Goal: Task Accomplishment & Management: Use online tool/utility

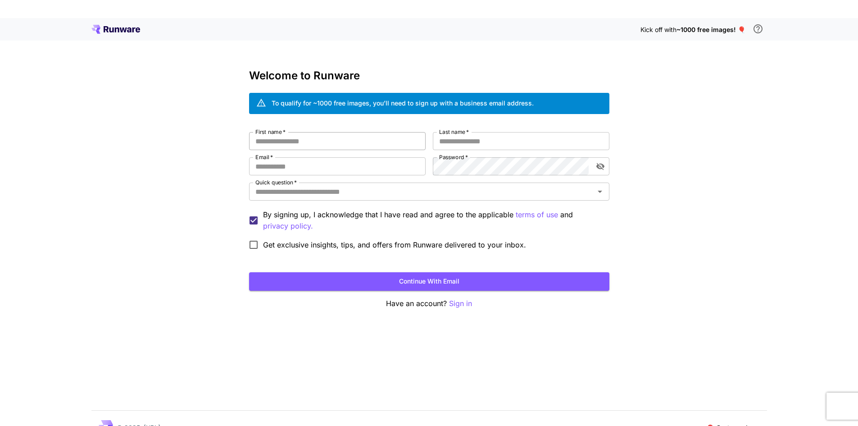
click at [337, 145] on input "First name   *" at bounding box center [337, 141] width 177 height 18
type input "****"
type input "**********"
click at [604, 167] on icon "toggle password visibility" at bounding box center [600, 166] width 8 height 7
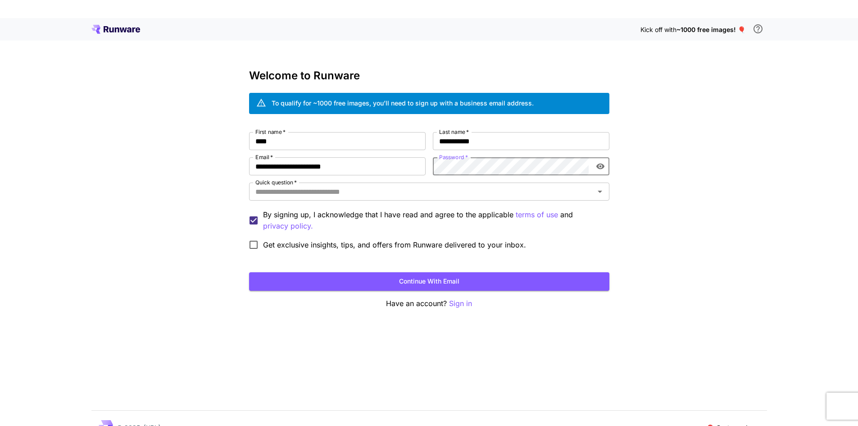
click at [604, 167] on icon "toggle password visibility" at bounding box center [600, 166] width 8 height 6
click at [383, 192] on input "Quick question   *" at bounding box center [422, 191] width 340 height 13
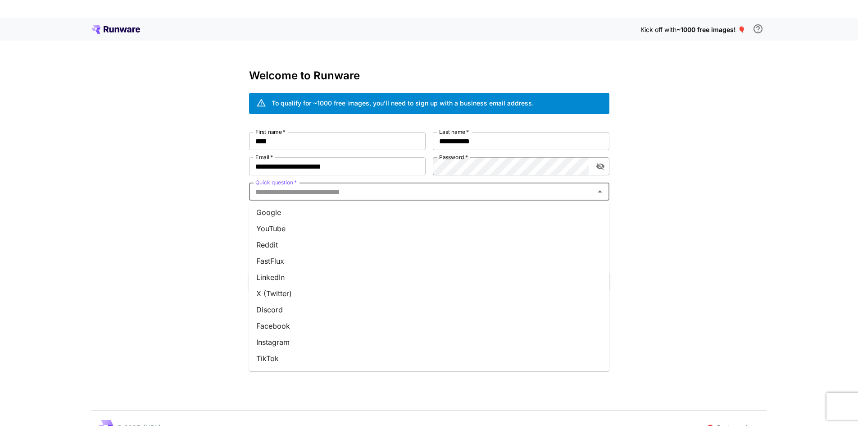
click at [370, 227] on li "YouTube" at bounding box center [429, 228] width 360 height 16
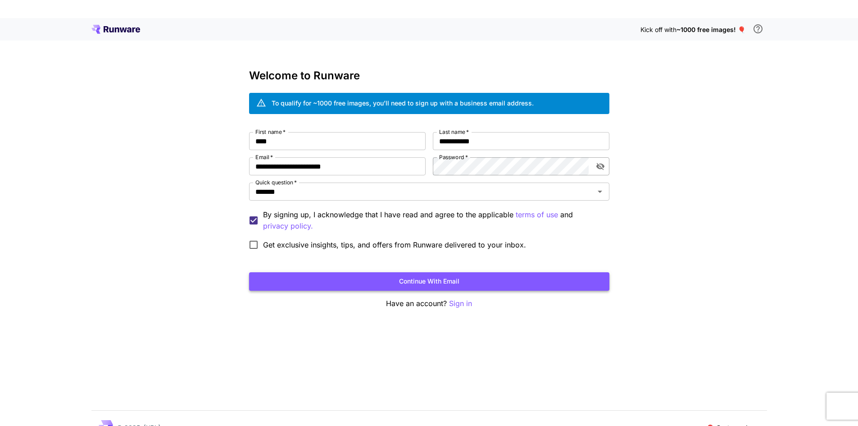
click at [367, 275] on button "Continue with email" at bounding box center [429, 281] width 360 height 18
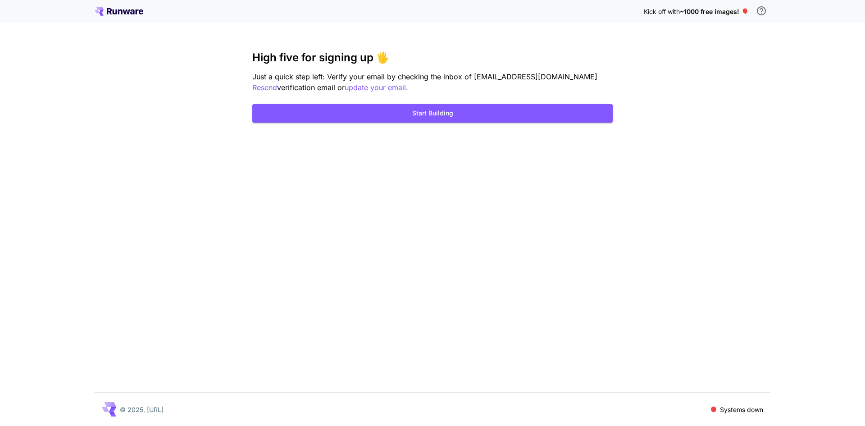
click at [129, 12] on icon at bounding box center [126, 11] width 7 height 5
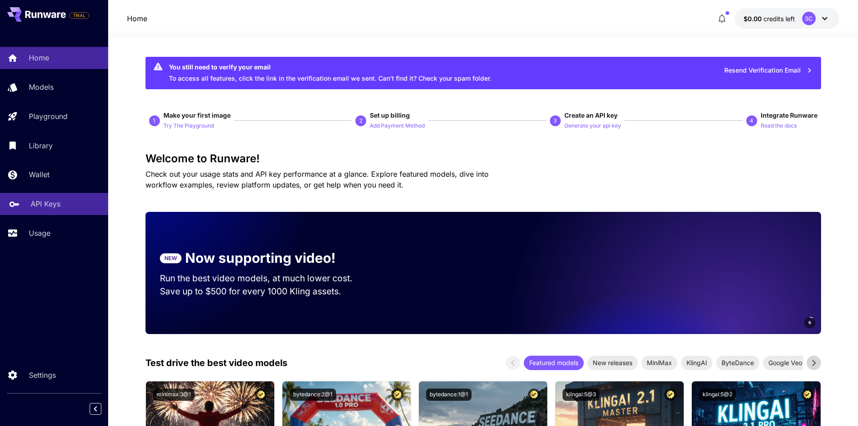
click at [50, 203] on p "API Keys" at bounding box center [46, 203] width 30 height 11
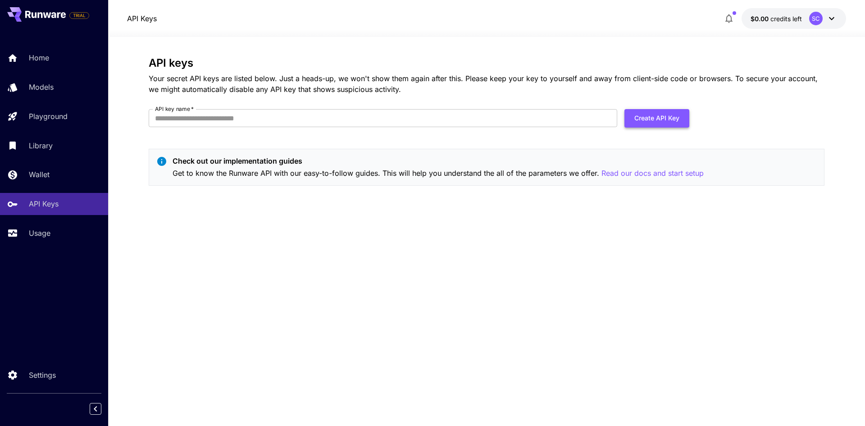
click at [678, 118] on button "Create API Key" at bounding box center [656, 118] width 65 height 18
click at [311, 122] on input "API key name   *" at bounding box center [383, 118] width 468 height 18
type input "**********"
click at [658, 120] on button "Create API Key" at bounding box center [656, 118] width 65 height 18
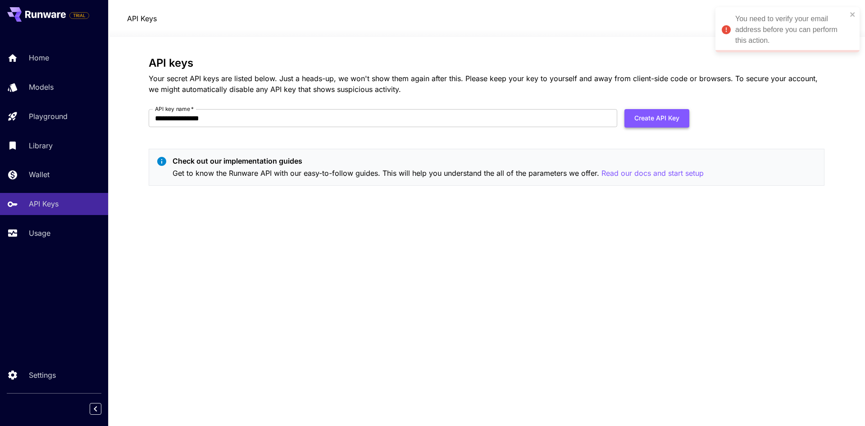
click at [677, 119] on button "Create API Key" at bounding box center [656, 118] width 65 height 18
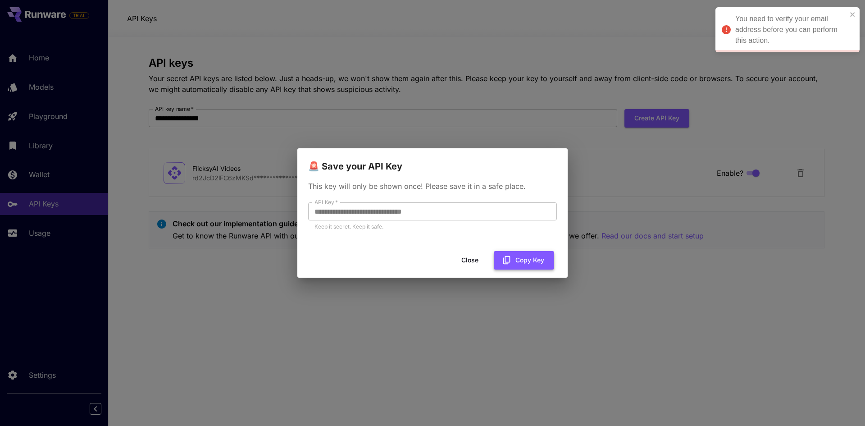
click at [525, 263] on button "Copy Key" at bounding box center [524, 260] width 60 height 18
